Goal: Find specific page/section: Find specific page/section

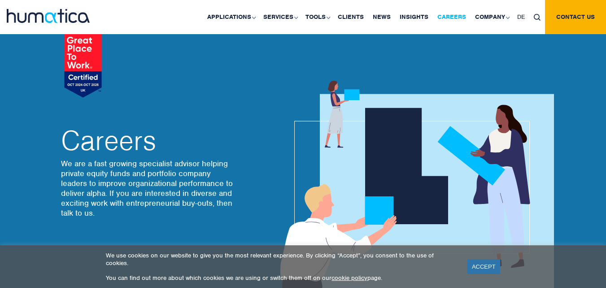
click at [458, 18] on link "Careers" at bounding box center [452, 17] width 38 height 34
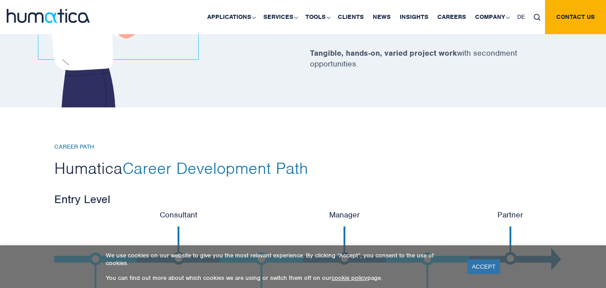
scroll to position [1727, 0]
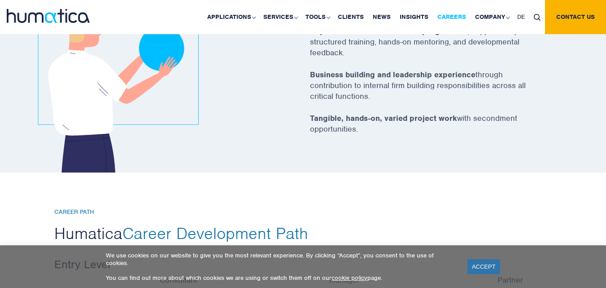
click at [459, 14] on link "Careers" at bounding box center [452, 17] width 38 height 34
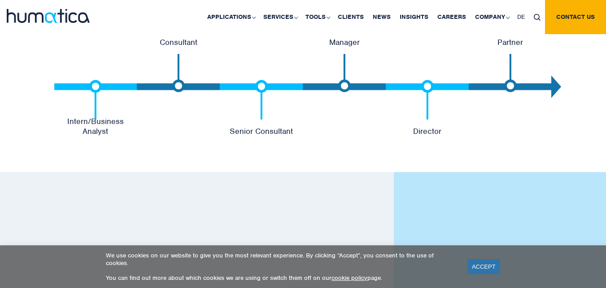
scroll to position [1917, 0]
